Goal: Task Accomplishment & Management: Use online tool/utility

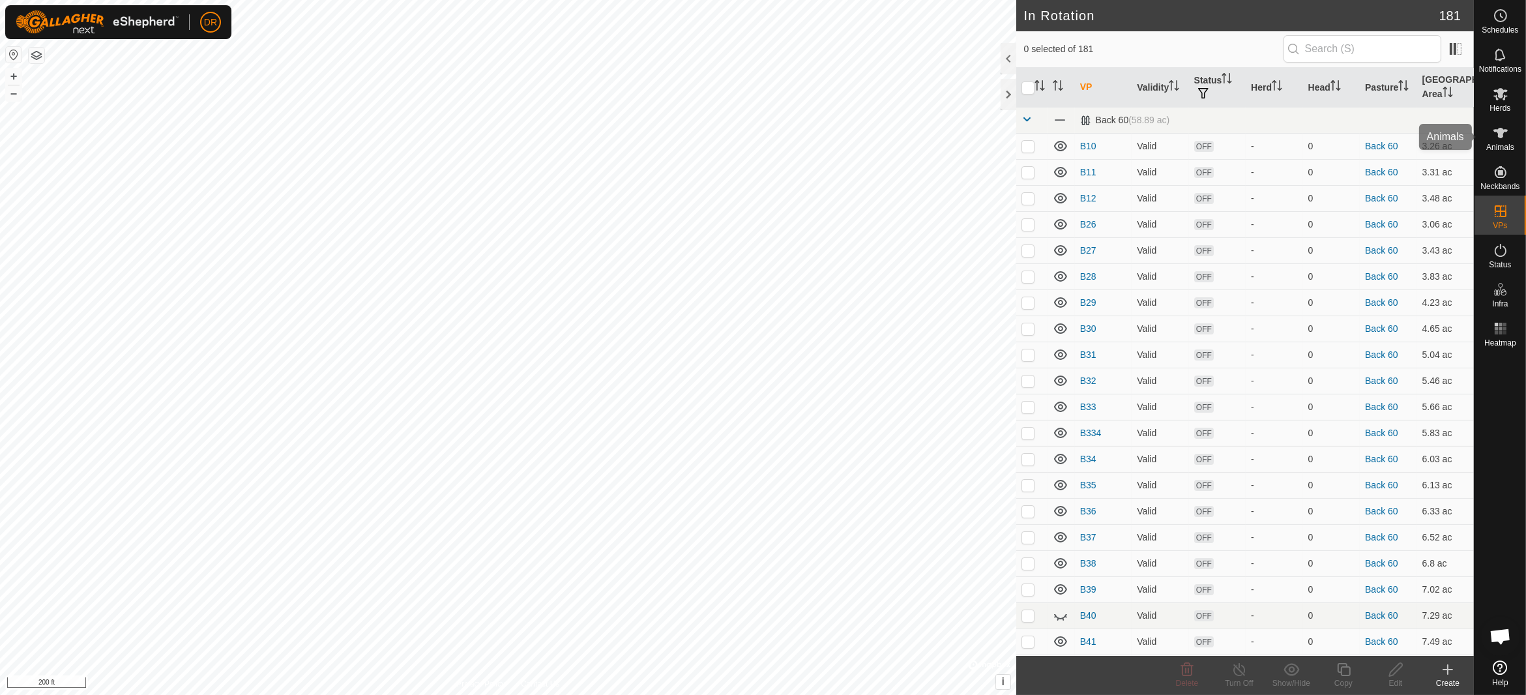
click at [1496, 139] on icon at bounding box center [1501, 133] width 16 height 16
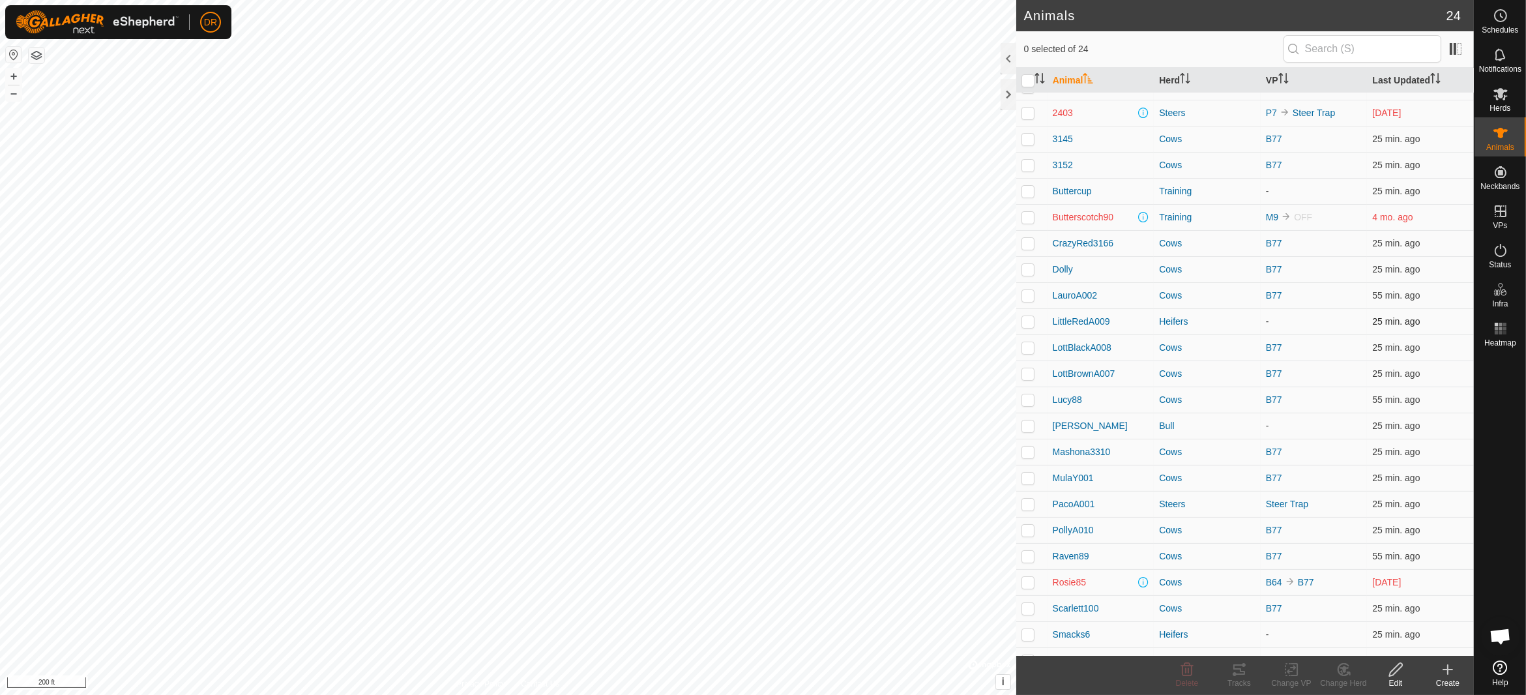
scroll to position [61, 0]
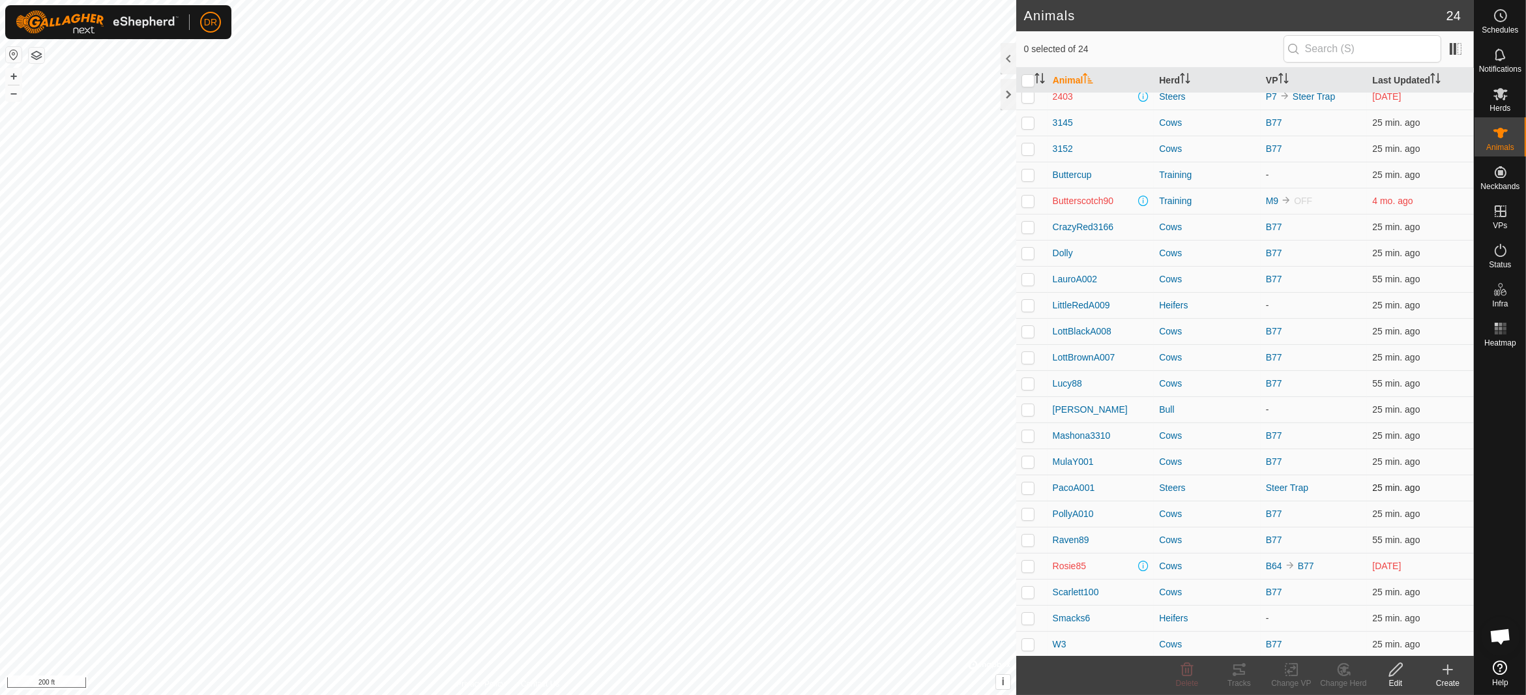
click at [1032, 487] on p-checkbox at bounding box center [1028, 488] width 13 height 10
click at [1349, 680] on div "Change Herd" at bounding box center [1344, 683] width 52 height 12
click at [1369, 619] on link "Choose Herd..." at bounding box center [1382, 614] width 129 height 26
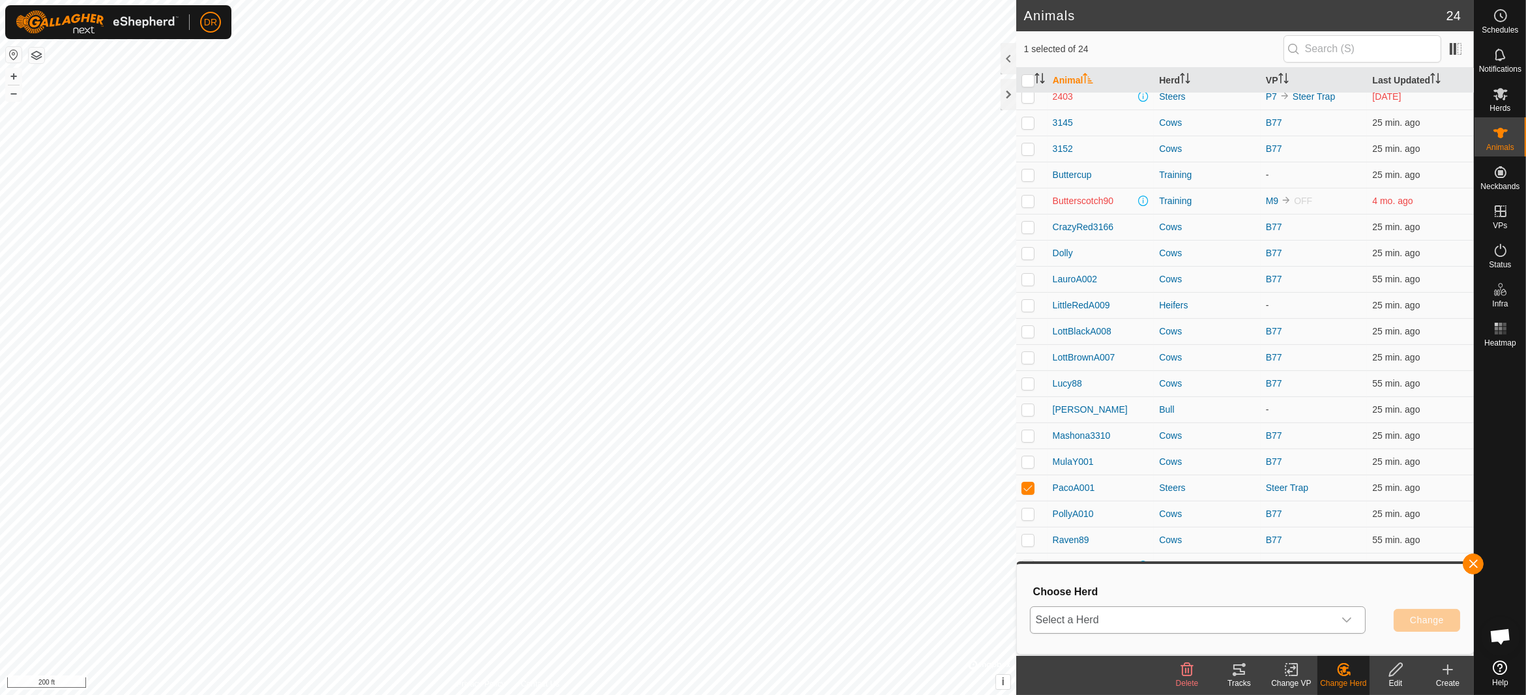
click at [1174, 623] on span "Select a Herd" at bounding box center [1182, 620] width 303 height 26
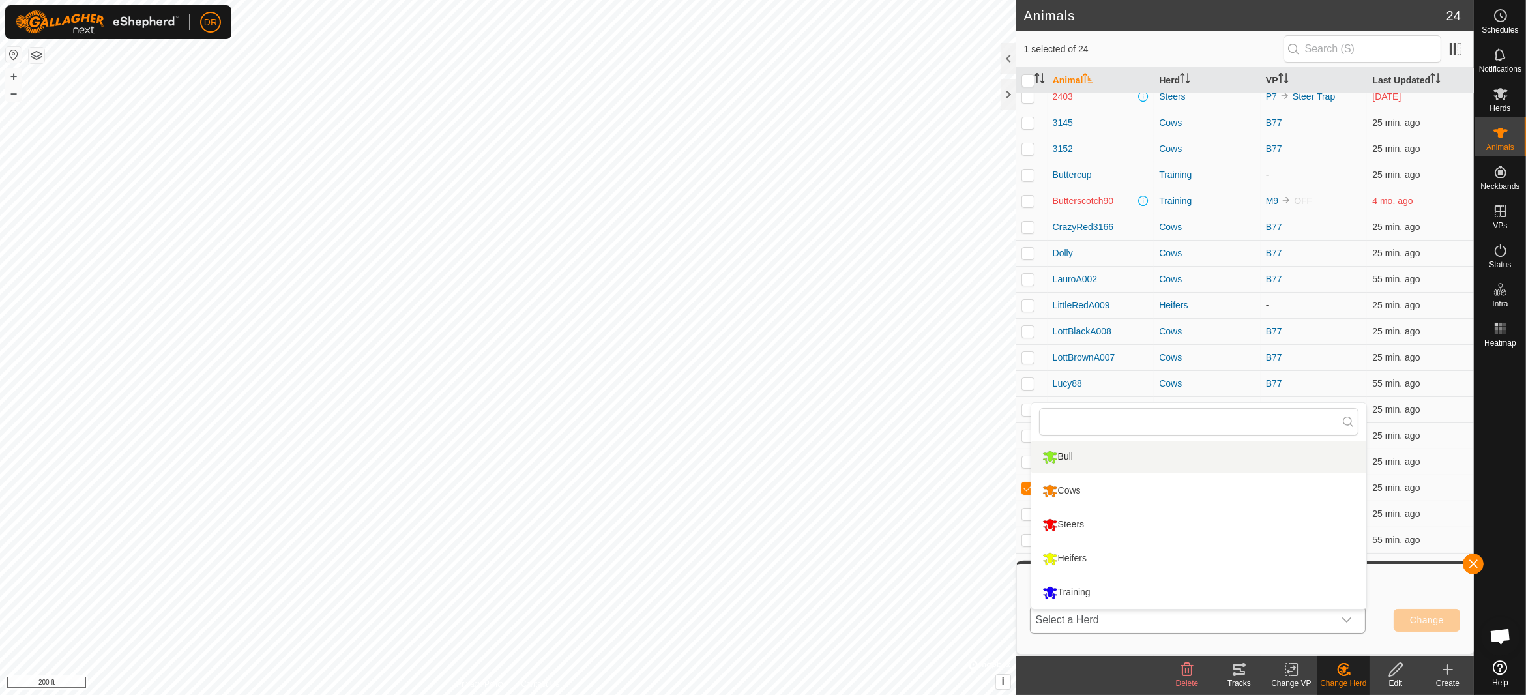
click at [1081, 460] on li "Bull" at bounding box center [1199, 457] width 335 height 33
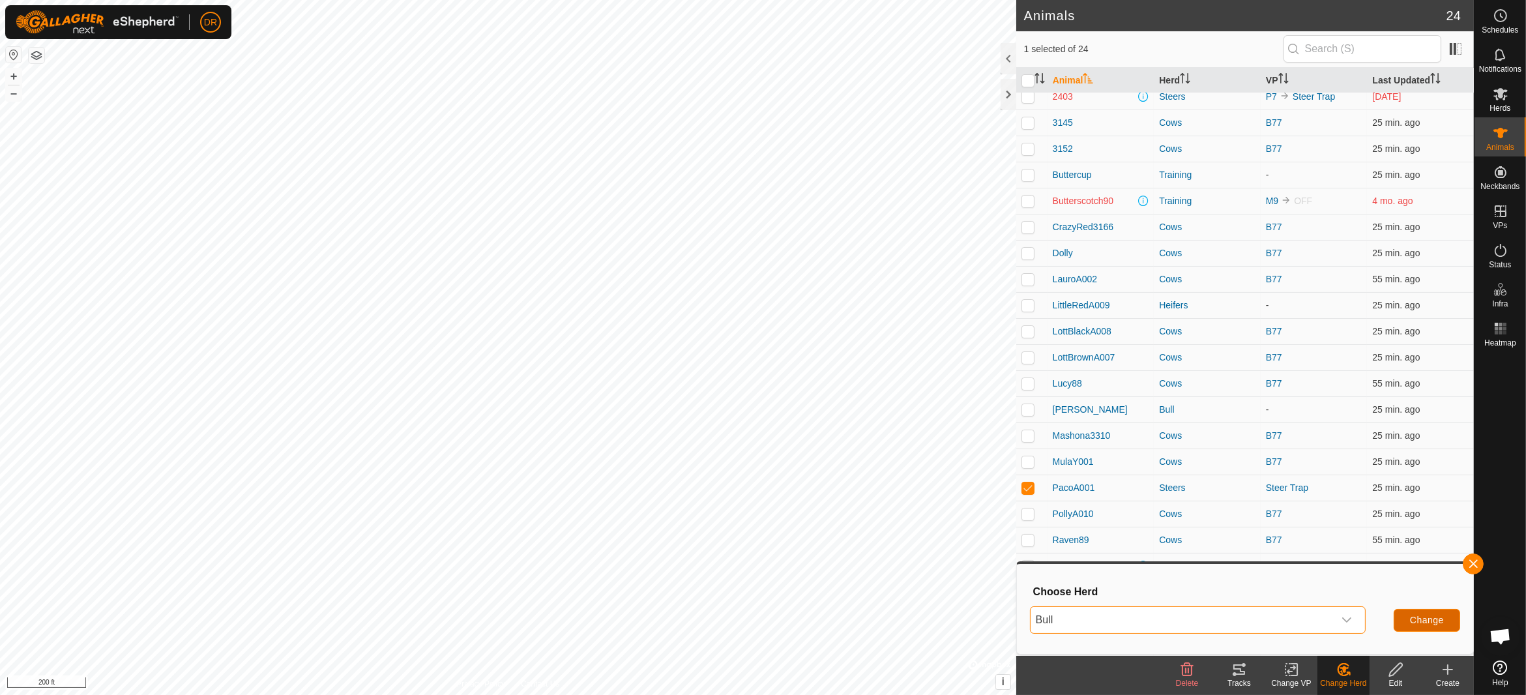
click at [1438, 616] on span "Change" at bounding box center [1427, 620] width 34 height 10
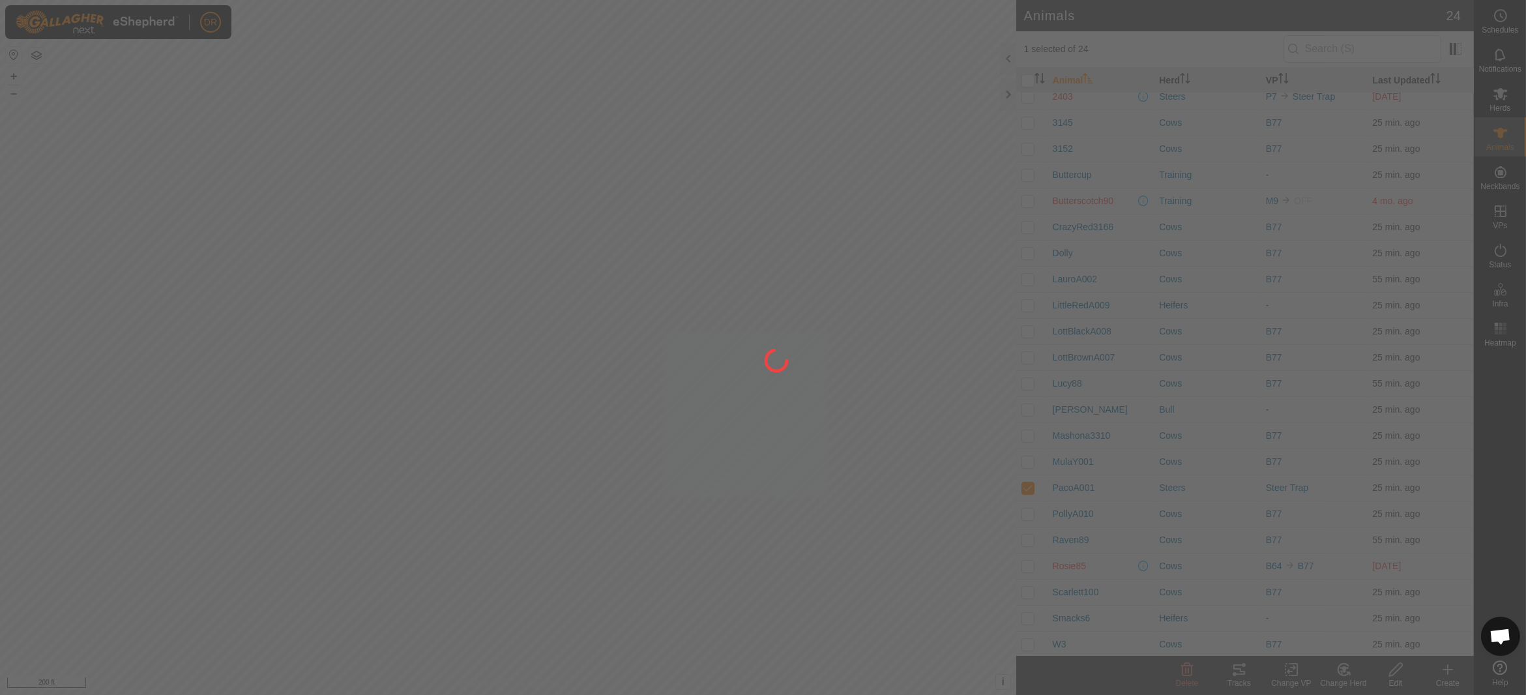
checkbox input "false"
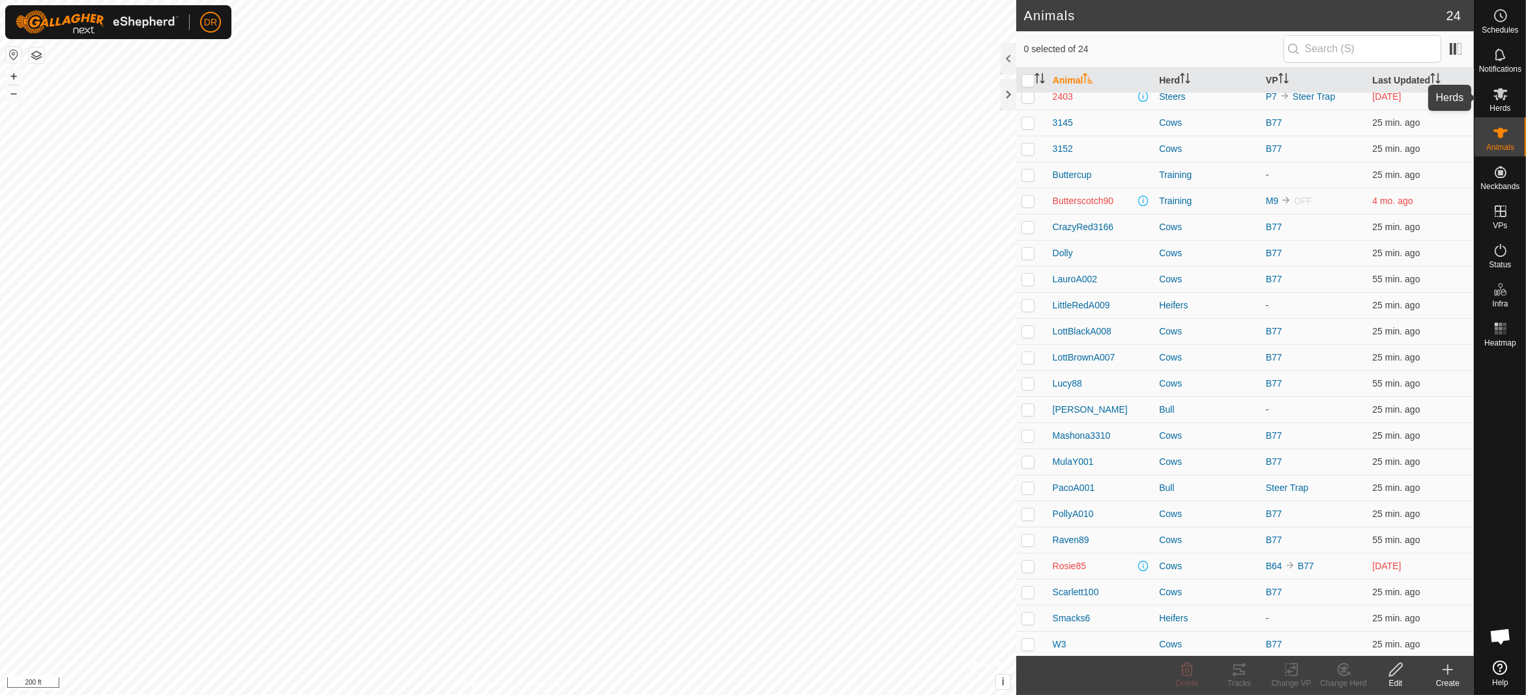
click at [1495, 95] on icon at bounding box center [1501, 94] width 16 height 16
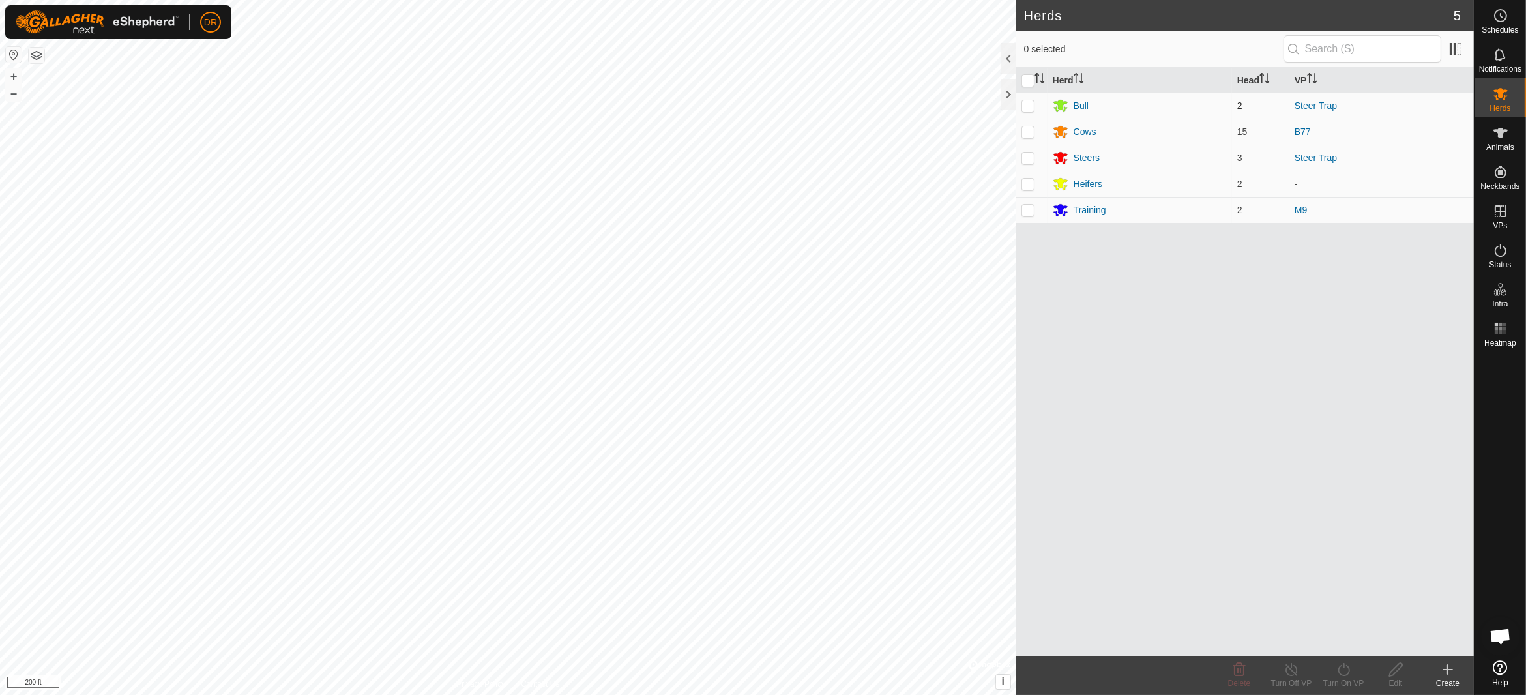
click at [1025, 104] on p-checkbox at bounding box center [1028, 105] width 13 height 10
checkbox input "true"
click at [1348, 679] on div "Turn On VP" at bounding box center [1344, 683] width 52 height 12
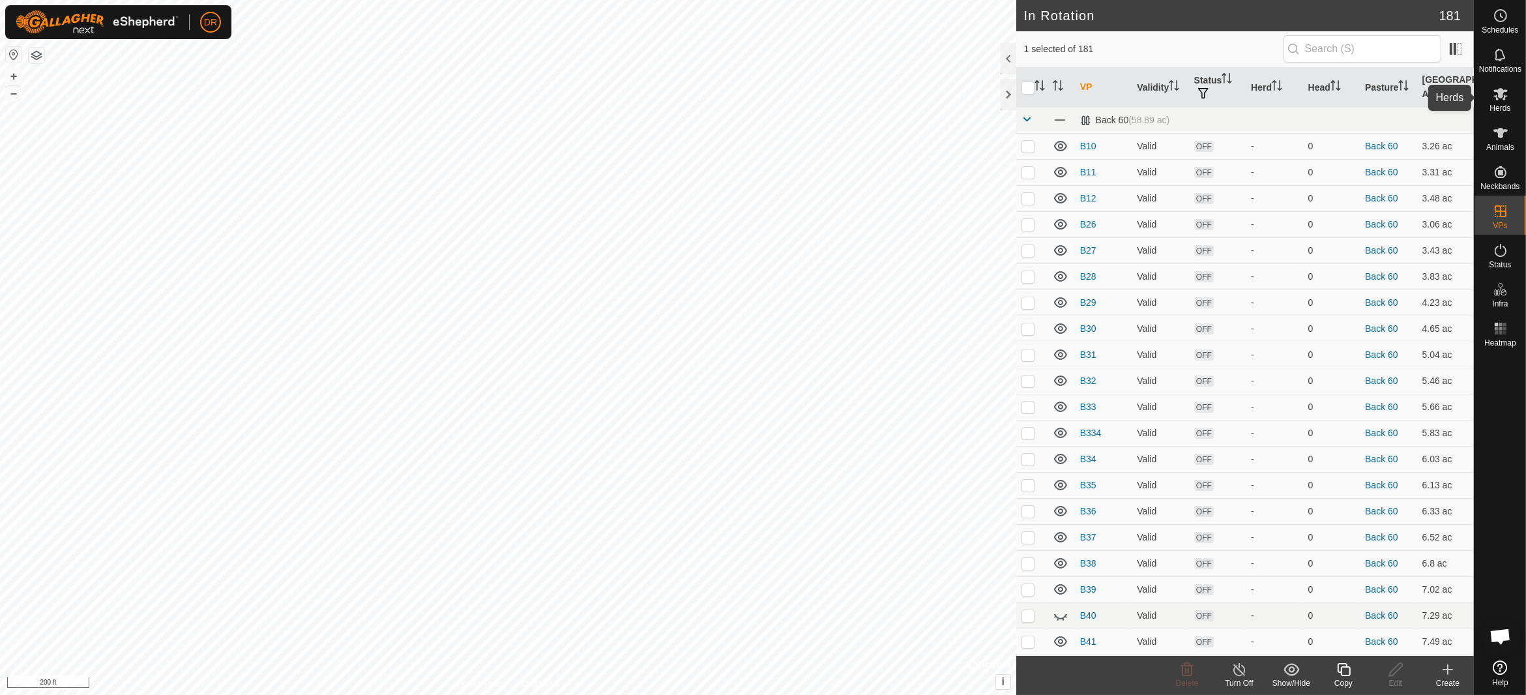
click at [1507, 102] on es-mob-svg-icon at bounding box center [1500, 93] width 23 height 21
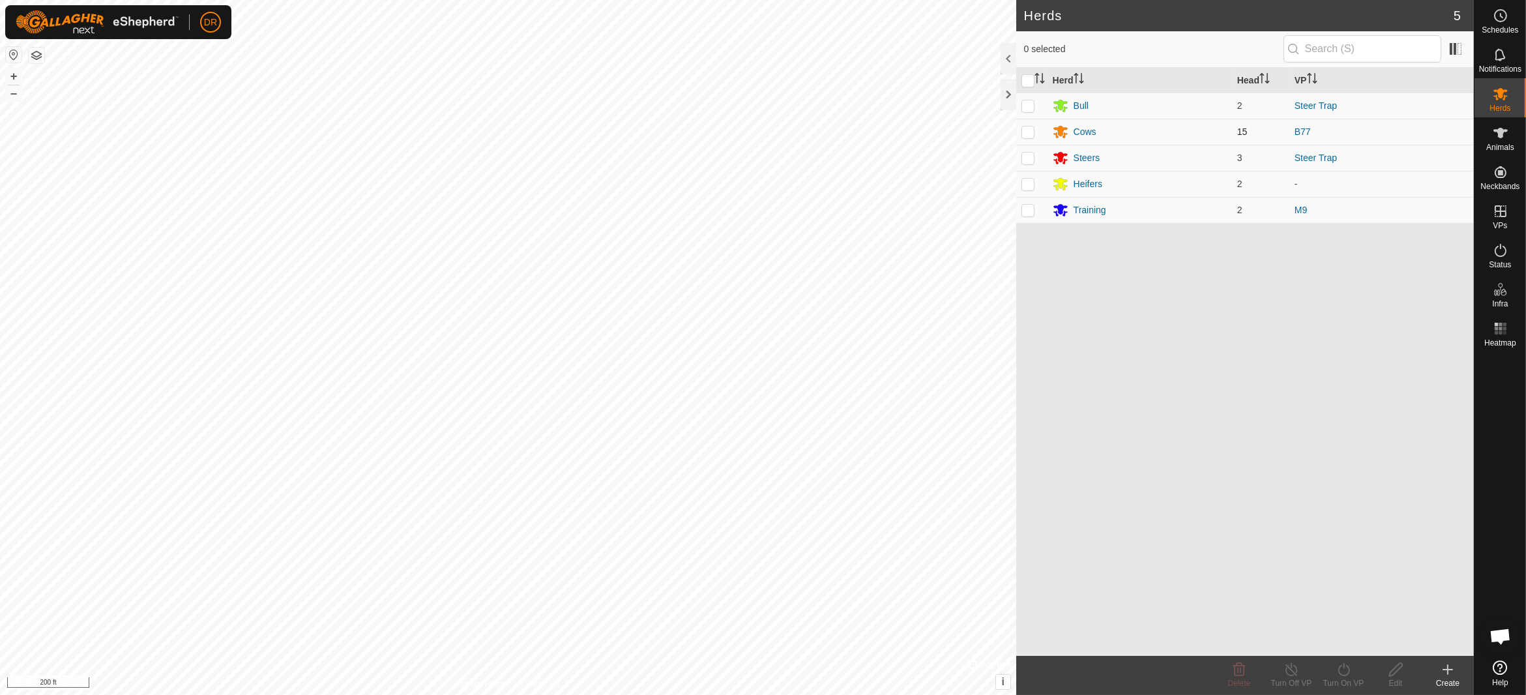
click at [1029, 130] on p-checkbox at bounding box center [1028, 132] width 13 height 10
checkbox input "true"
click at [1339, 682] on div "Turn On VP" at bounding box center [1344, 683] width 52 height 12
click at [1349, 649] on link "Now" at bounding box center [1382, 642] width 129 height 26
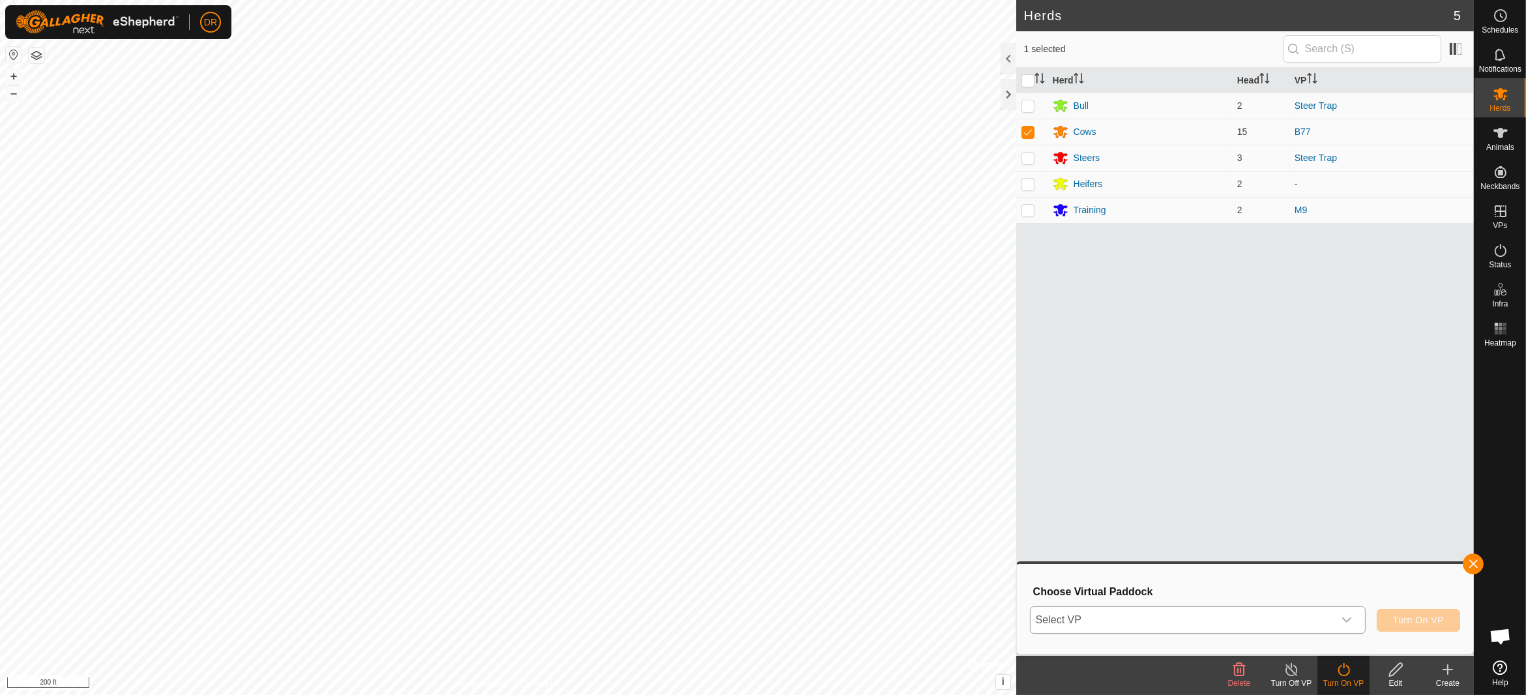
click at [1138, 612] on span "Select VP" at bounding box center [1182, 620] width 303 height 26
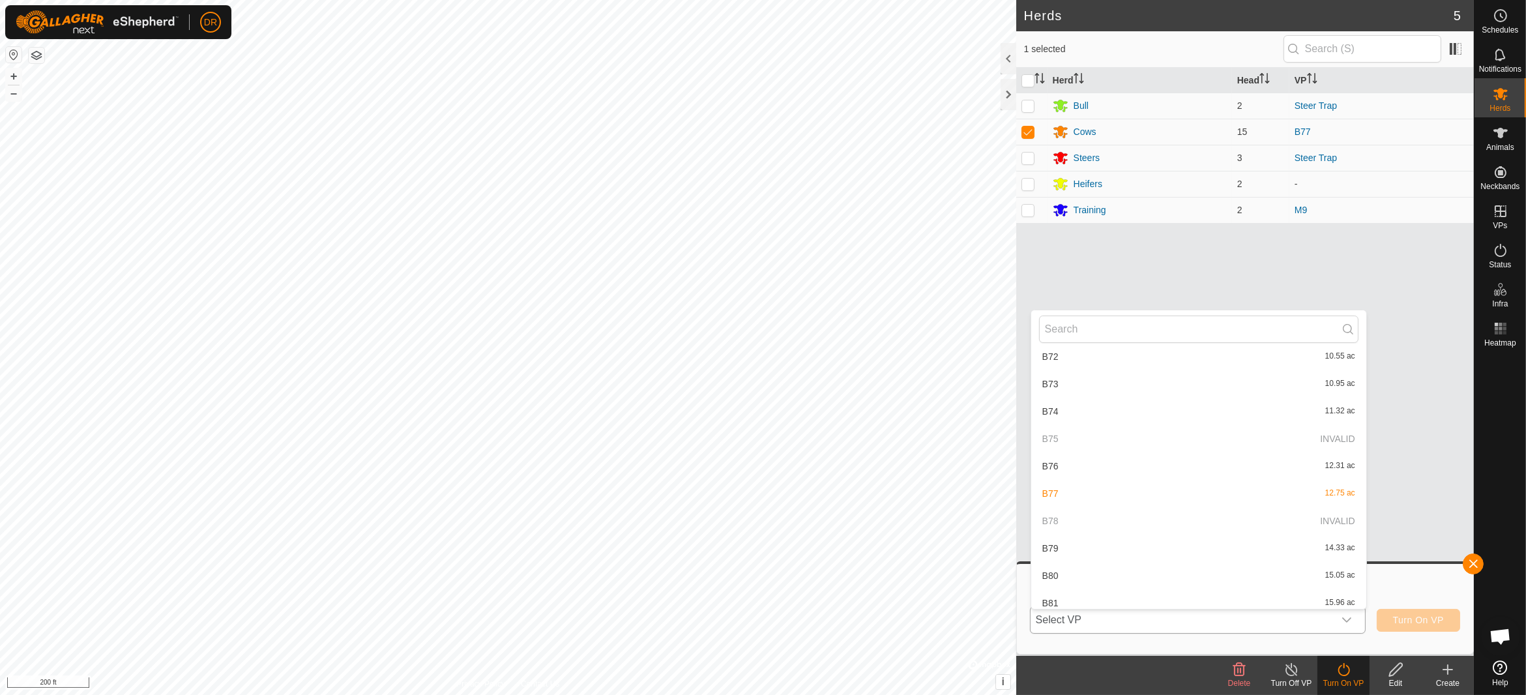
scroll to position [1384, 0]
click at [1073, 484] on p-selectitem "B78 INVALID" at bounding box center [1199, 486] width 335 height 26
click at [1065, 509] on li "B79 14.33 ac" at bounding box center [1199, 514] width 335 height 26
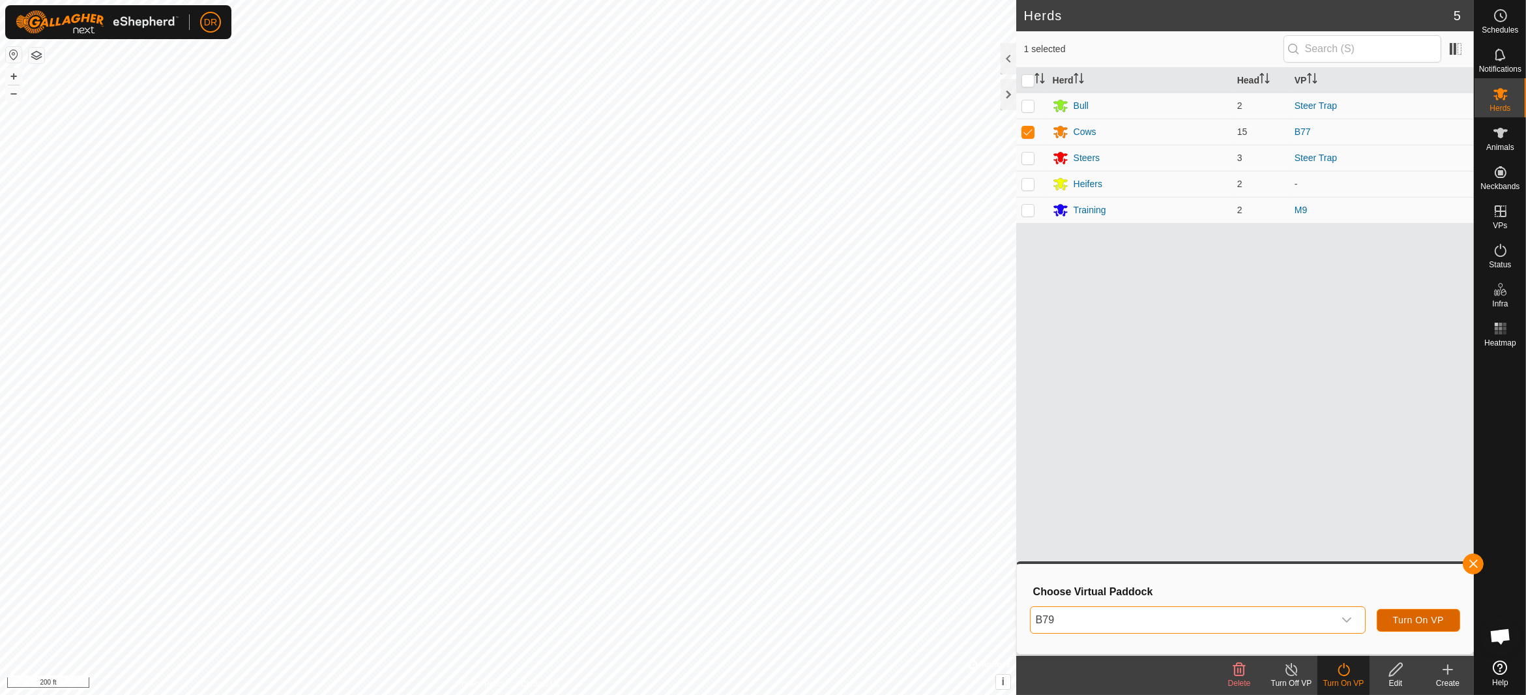
click at [1427, 614] on button "Turn On VP" at bounding box center [1418, 620] width 83 height 23
